Goal: Transaction & Acquisition: Book appointment/travel/reservation

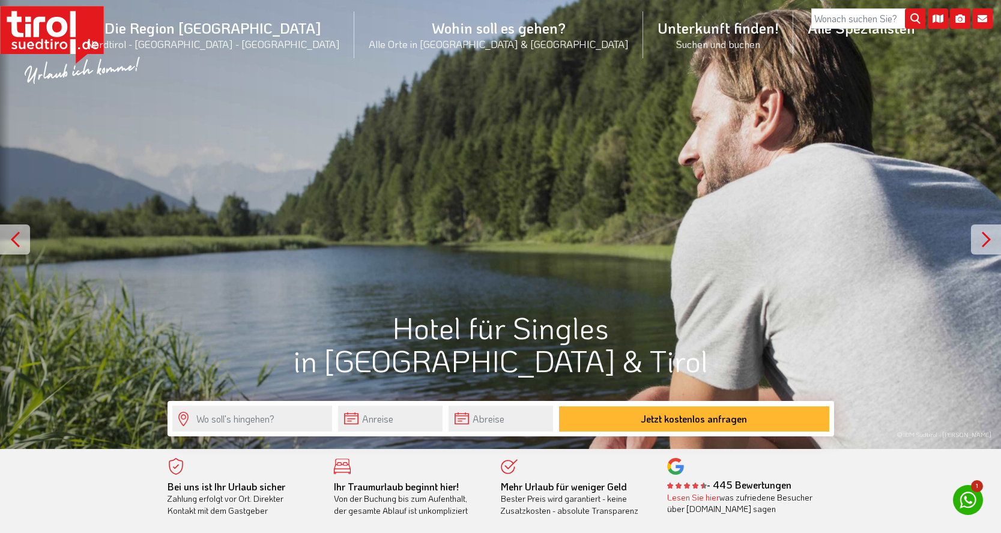
scroll to position [1, 0]
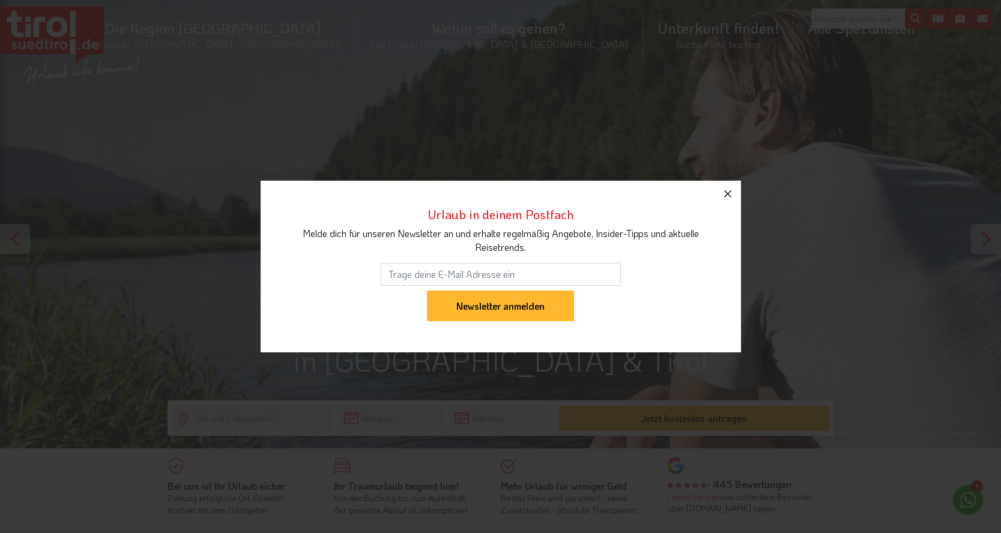
click at [725, 188] on icon "button" at bounding box center [727, 194] width 14 height 14
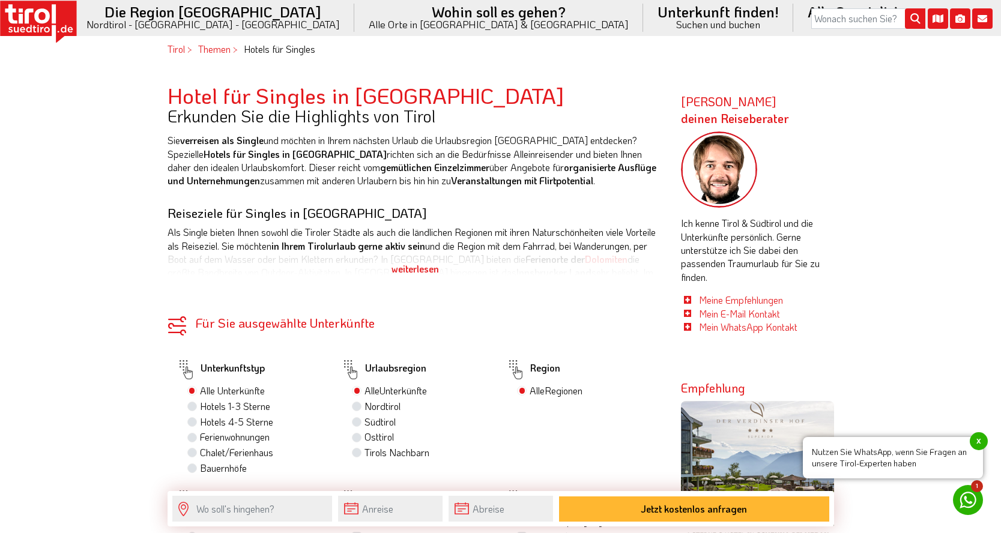
scroll to position [535, 0]
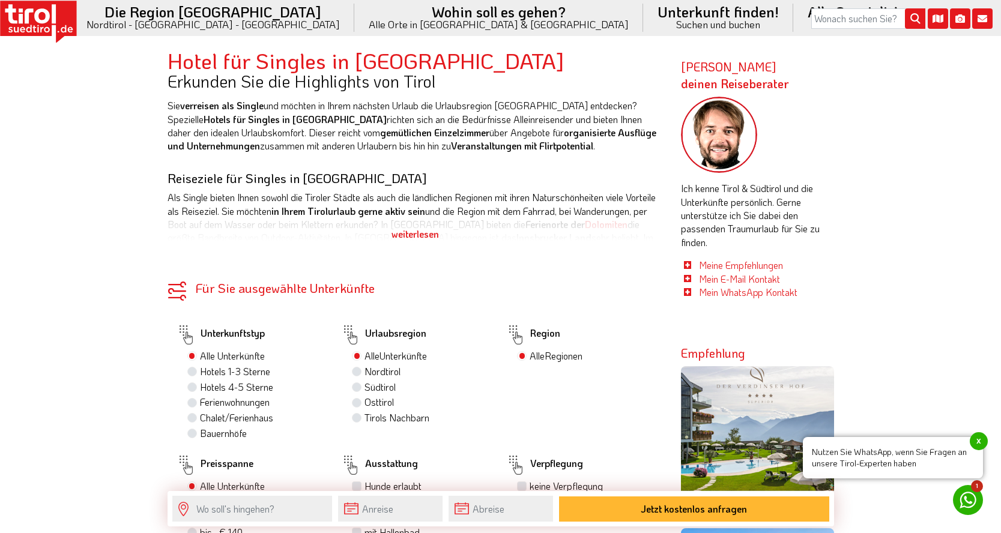
click at [200, 385] on label "Hotels 4-5 Sterne" at bounding box center [236, 387] width 73 height 13
click at [194, 385] on input "Hotels 4-5 Sterne" at bounding box center [194, 387] width 8 height 8
radio input "true"
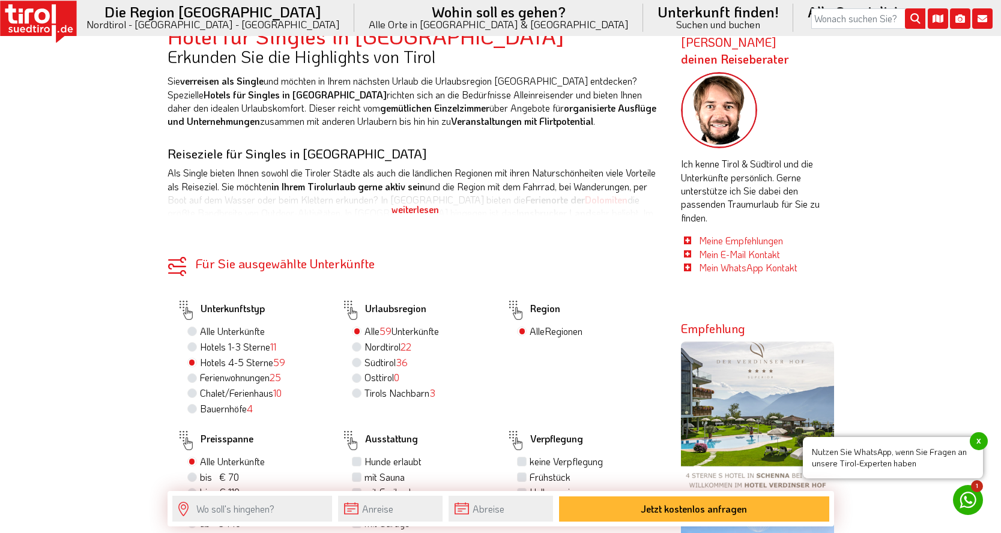
scroll to position [561, 0]
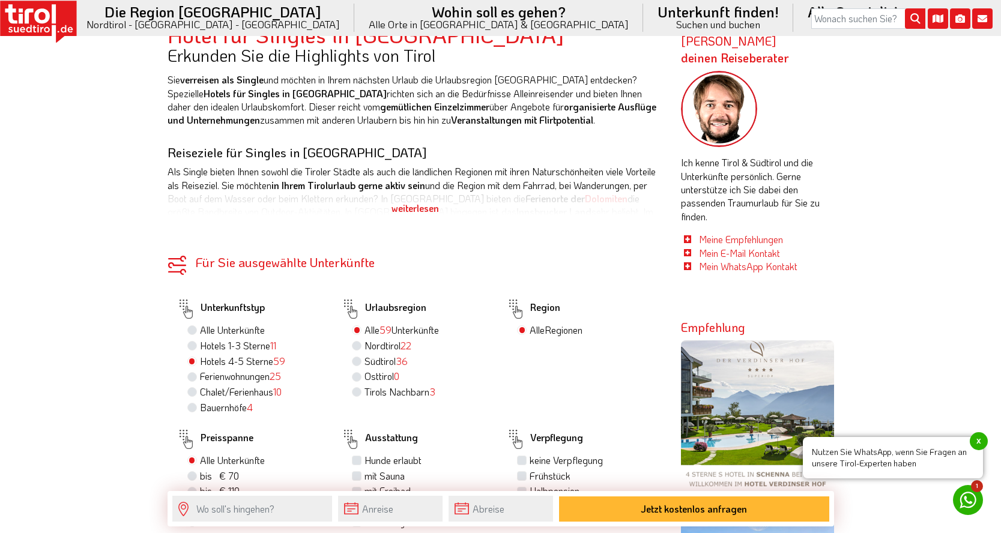
click at [364, 360] on label "Südtirol 36" at bounding box center [385, 361] width 43 height 13
click at [359, 360] on input "Südtirol 36" at bounding box center [358, 361] width 8 height 8
radio input "true"
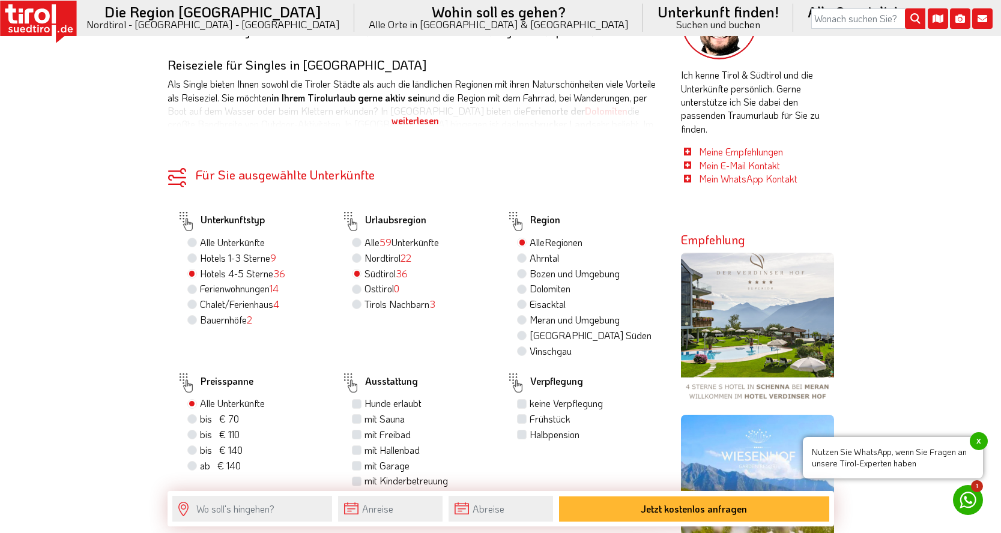
scroll to position [698, 0]
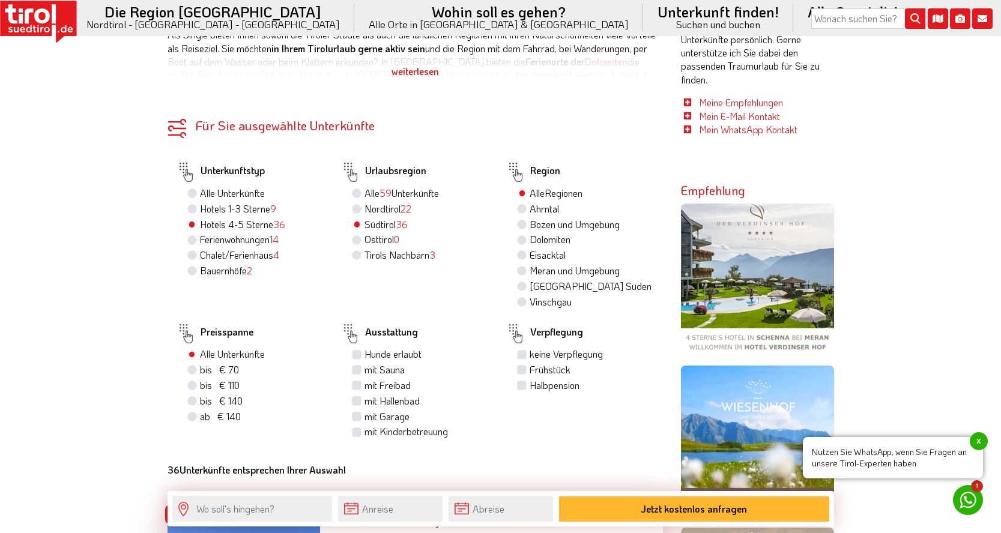
click at [529, 392] on label "Halbpension" at bounding box center [554, 385] width 50 height 13
click at [522, 389] on input "Halbpension" at bounding box center [523, 385] width 8 height 8
checkbox input "true"
click at [364, 376] on label "mit Sauna" at bounding box center [384, 369] width 40 height 13
click at [356, 373] on input "mit Sauna" at bounding box center [358, 370] width 8 height 8
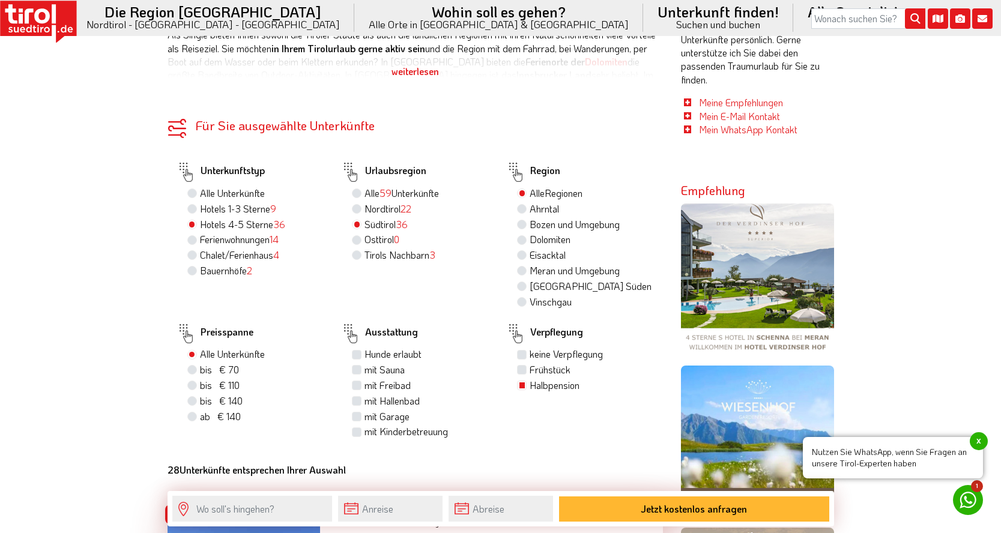
checkbox input "true"
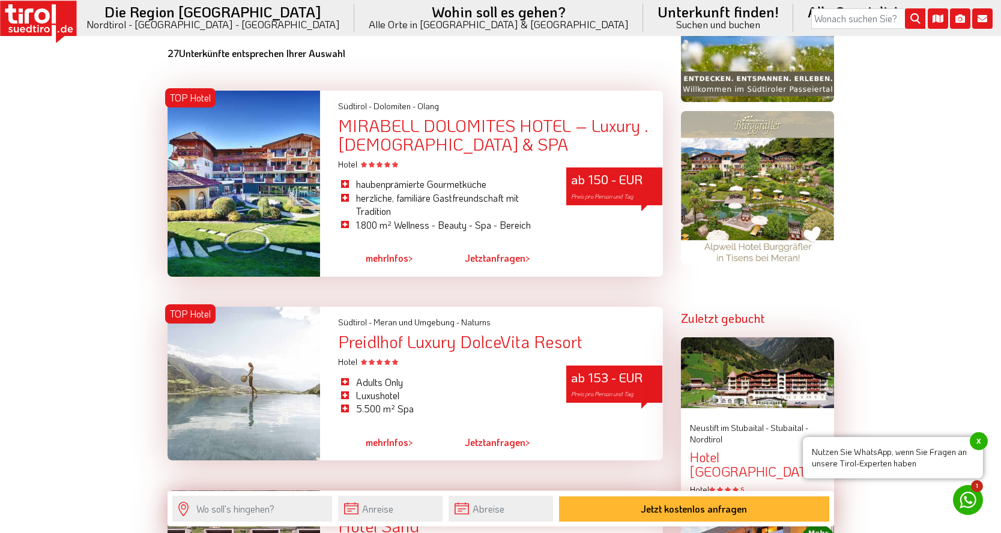
scroll to position [1118, 0]
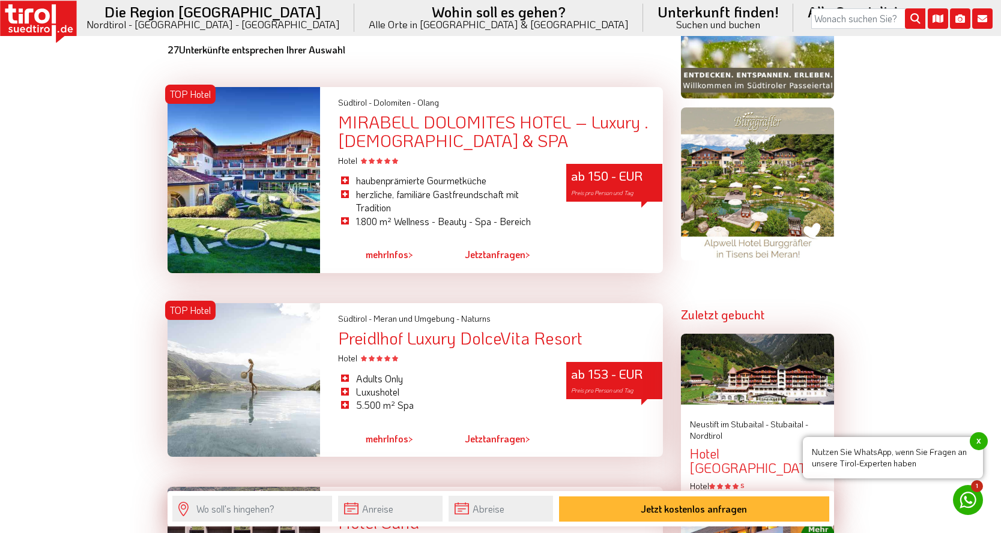
click at [373, 261] on span "mehr" at bounding box center [376, 254] width 21 height 13
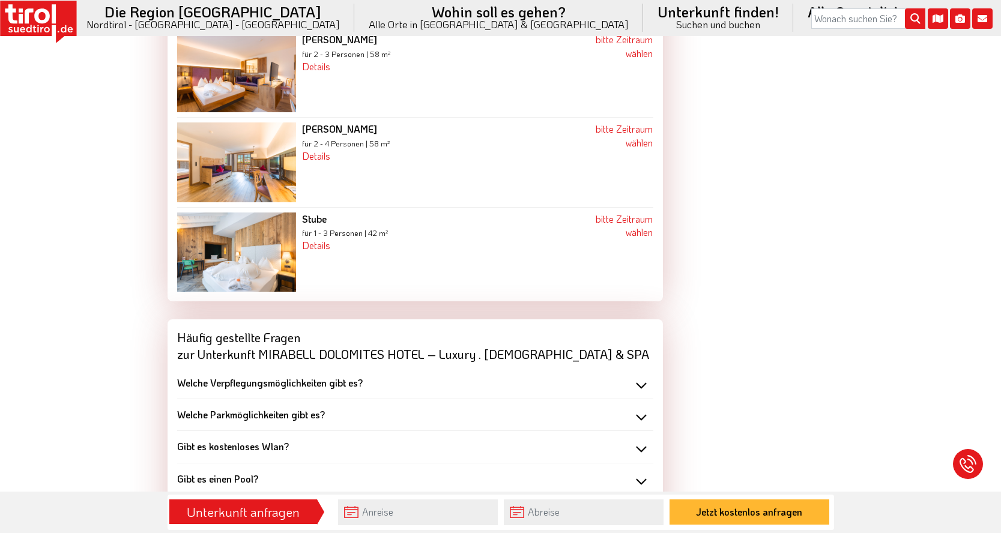
scroll to position [2514, 0]
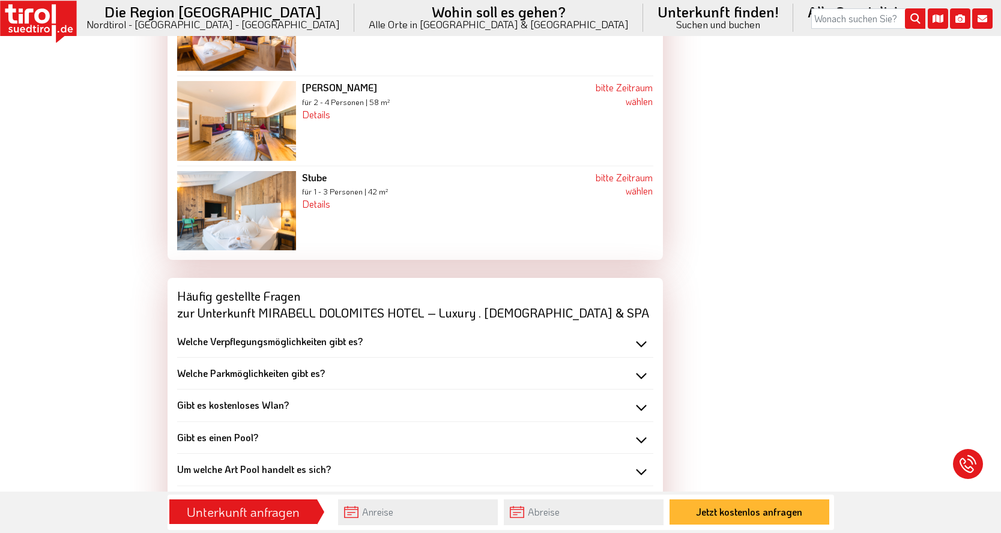
click at [270, 495] on b "Wie viele Zimmer gibt es?" at bounding box center [230, 501] width 107 height 13
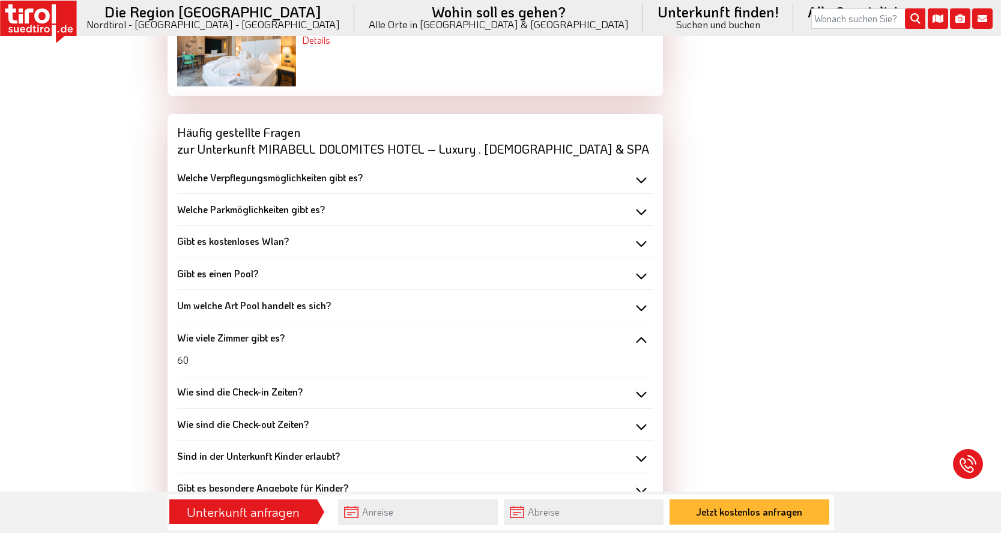
scroll to position [2741, 0]
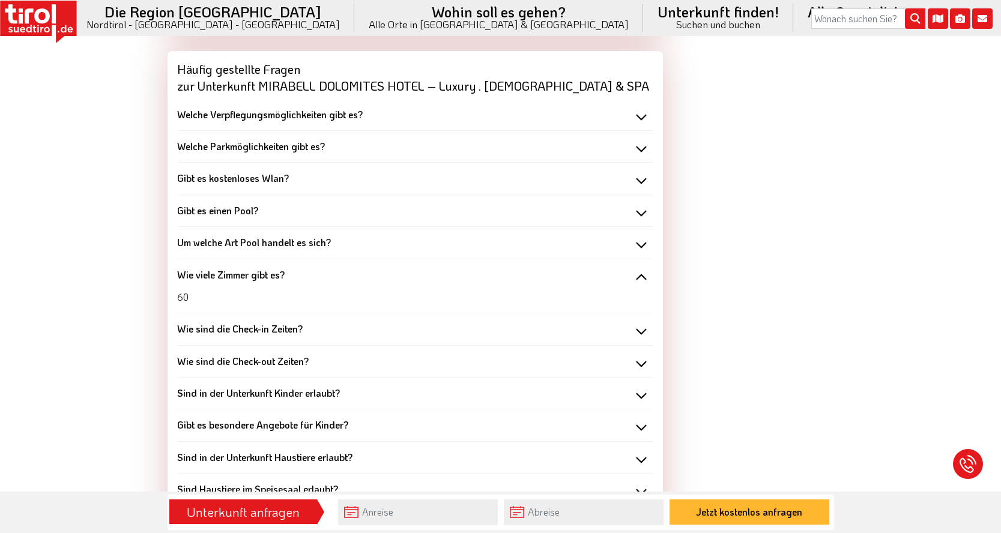
click at [273, 451] on b "Sind in der Unterkunft Haustiere erlaubt?" at bounding box center [264, 457] width 175 height 13
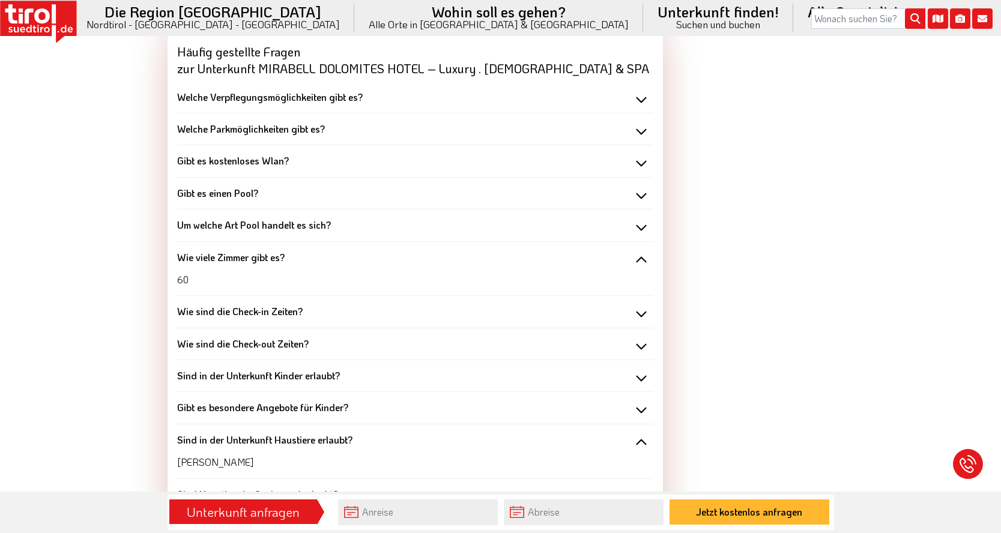
scroll to position [2905, 0]
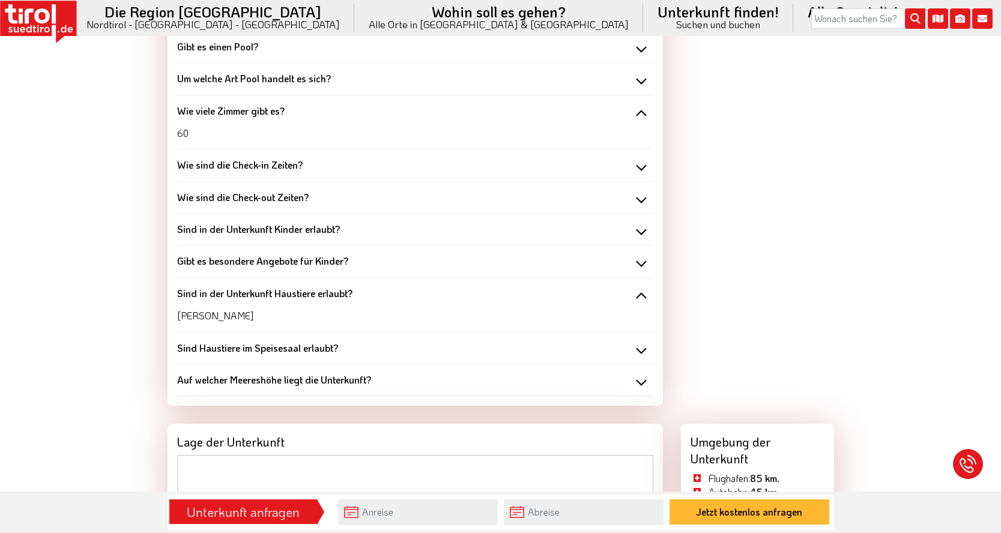
click at [270, 373] on b "Auf welcher Meereshöhe liegt die Unterkunft?" at bounding box center [274, 379] width 194 height 13
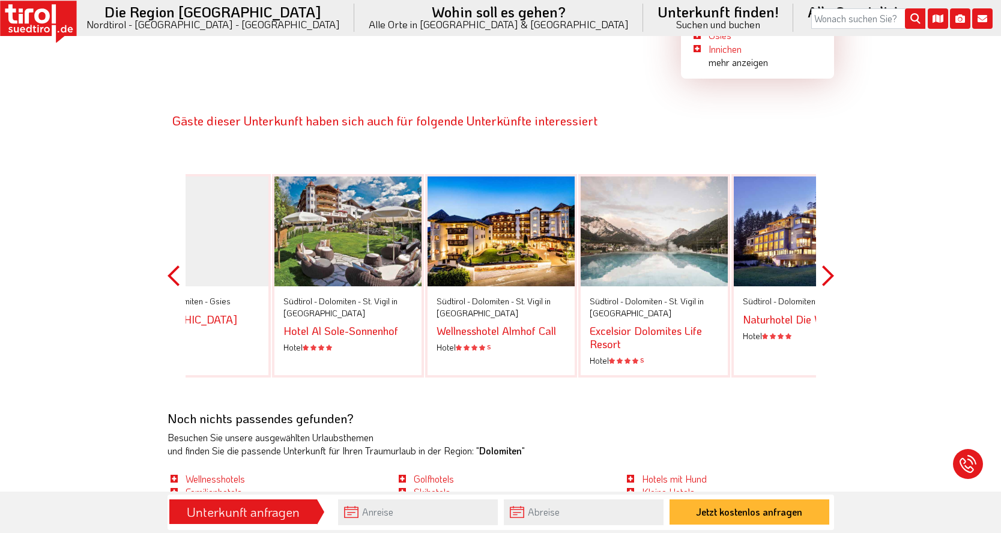
scroll to position [3841, 0]
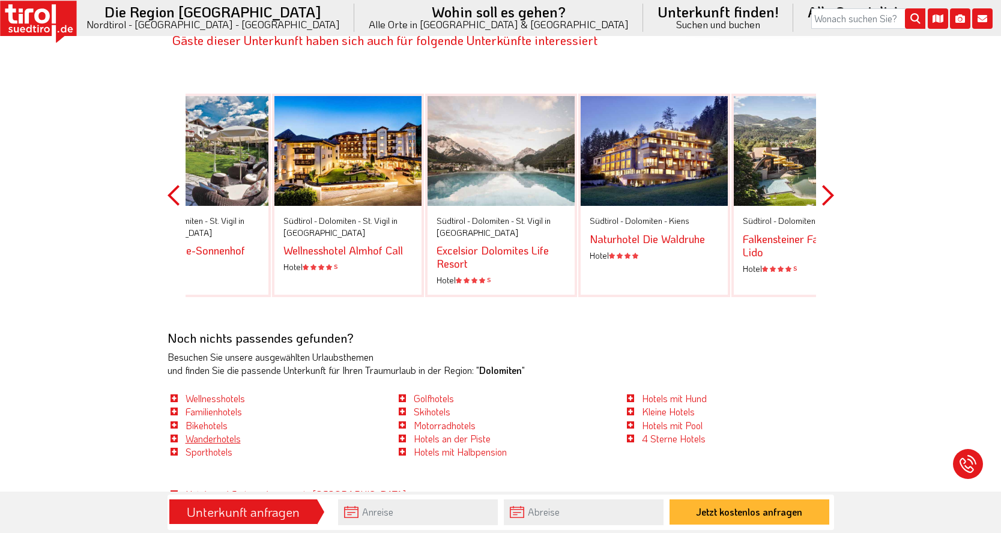
click at [199, 432] on link "Wanderhotels" at bounding box center [212, 438] width 55 height 13
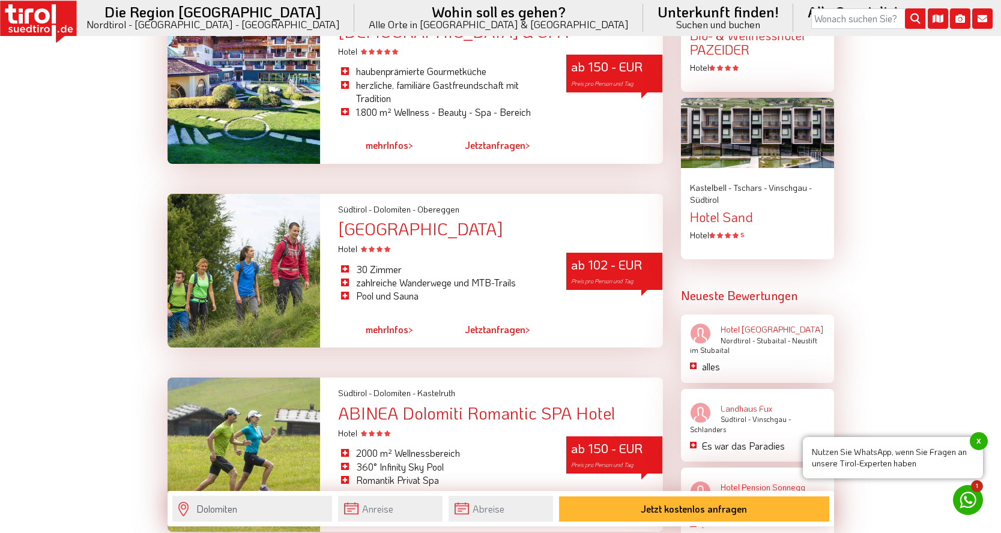
scroll to position [1474, 0]
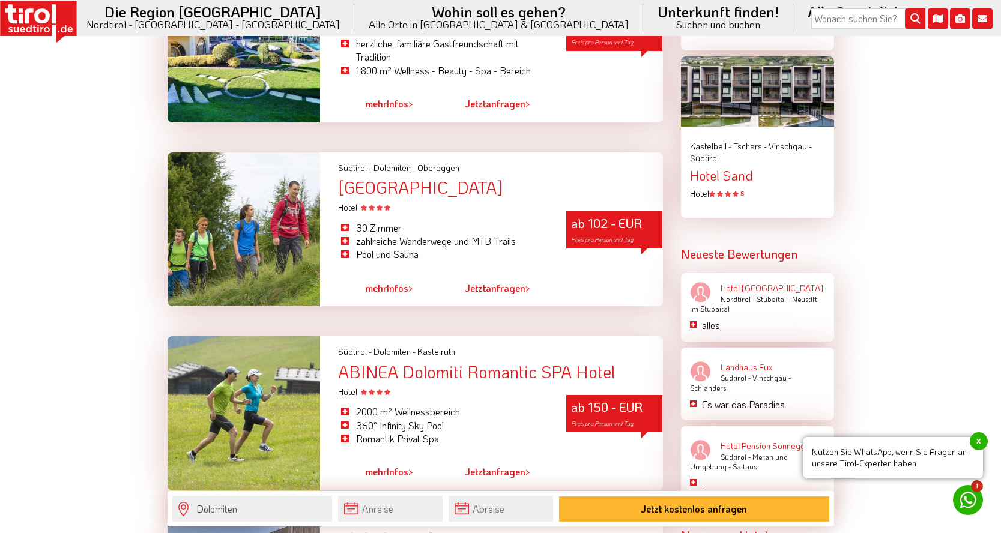
click at [370, 191] on div "Hotel Marica" at bounding box center [500, 187] width 324 height 19
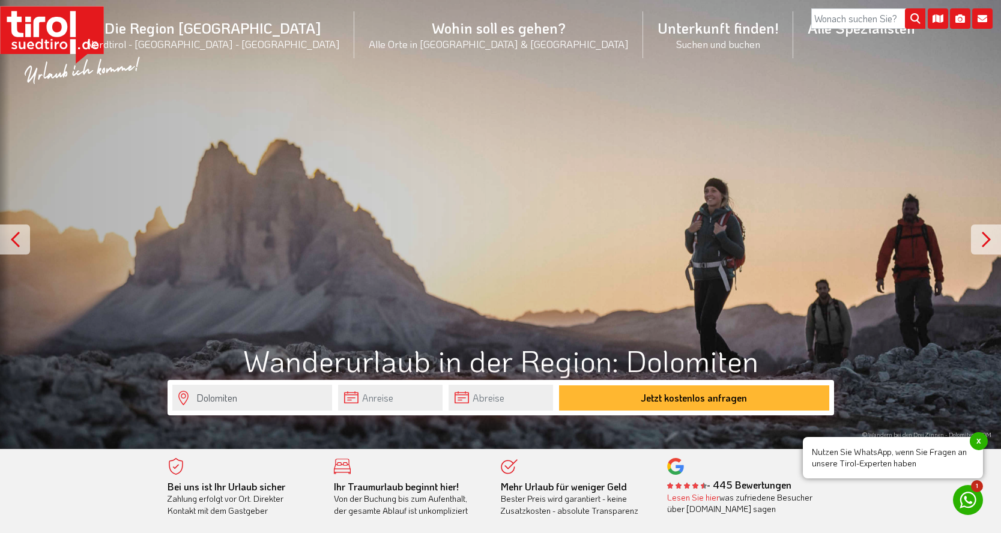
scroll to position [-4, 0]
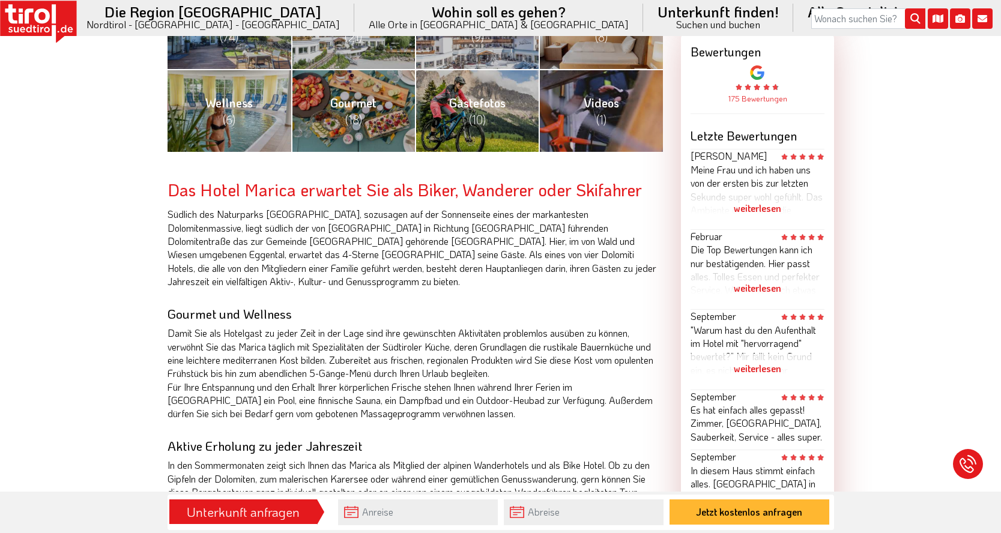
scroll to position [565, 0]
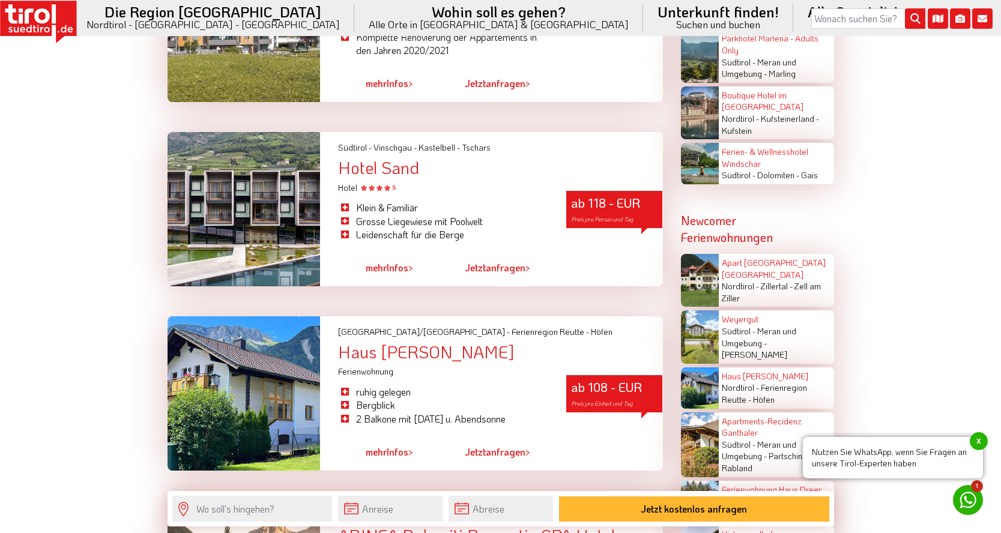
scroll to position [1878, 0]
